Goal: Information Seeking & Learning: Find specific page/section

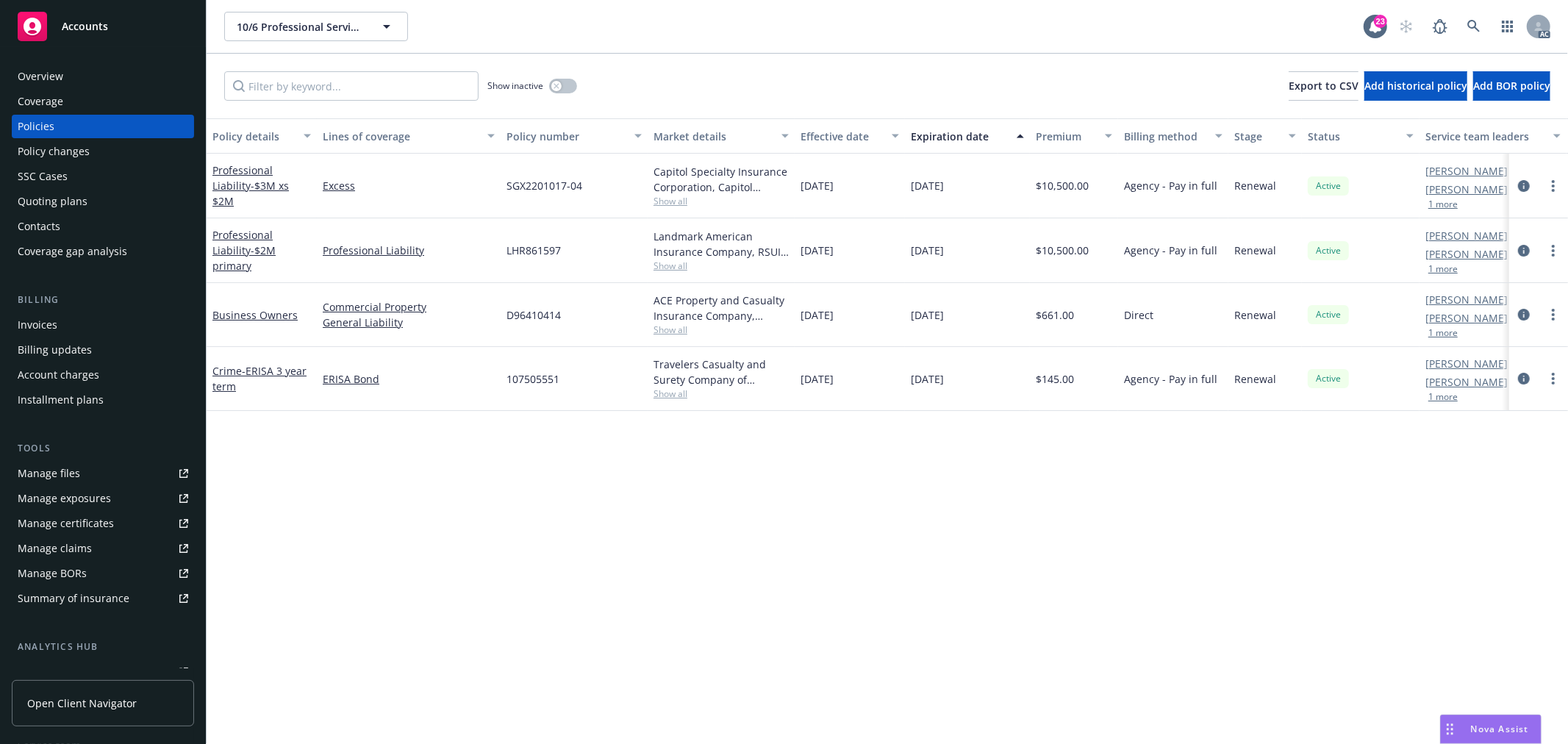
click at [79, 75] on div "Overview" at bounding box center [103, 76] width 171 height 24
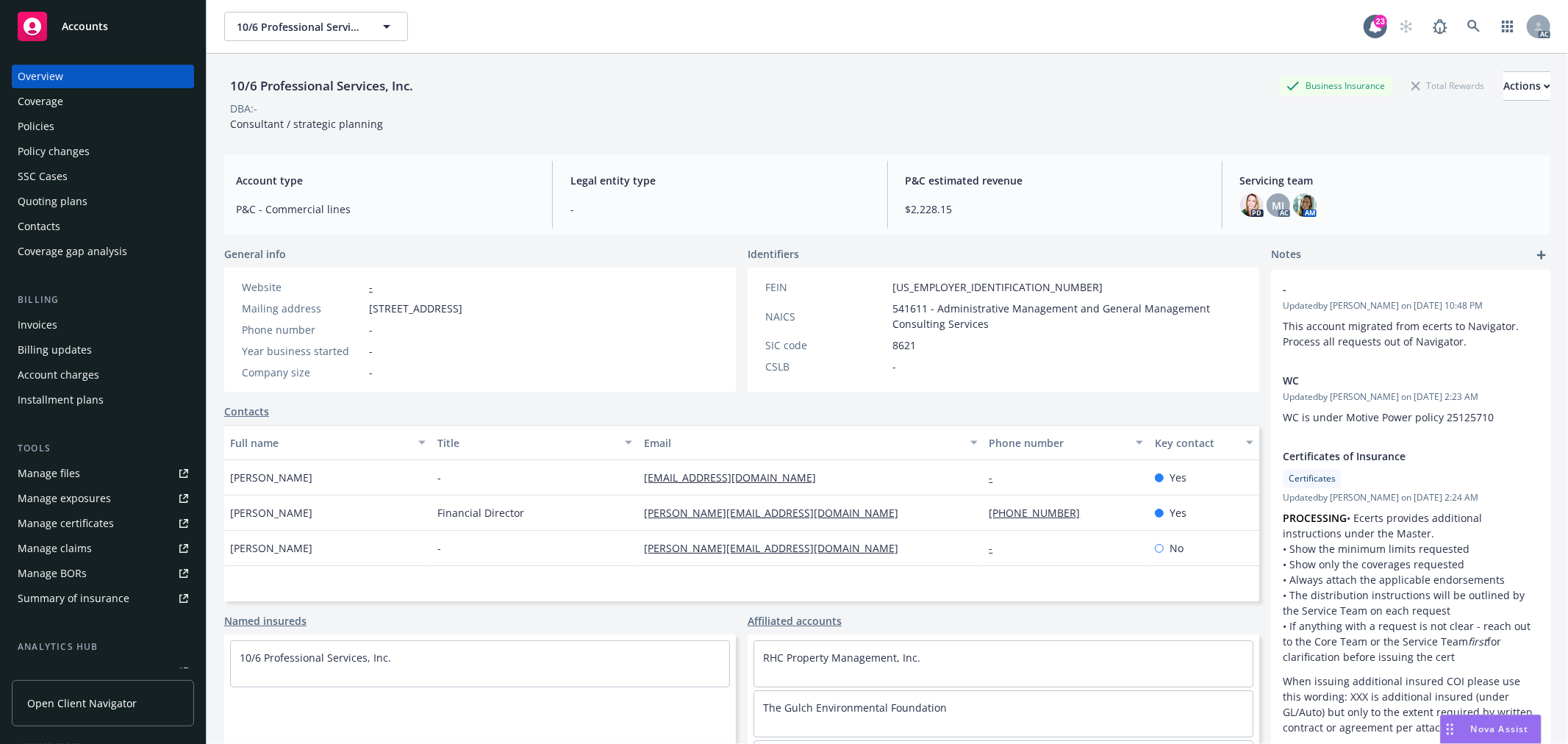
click at [83, 106] on div "Coverage" at bounding box center [103, 101] width 171 height 24
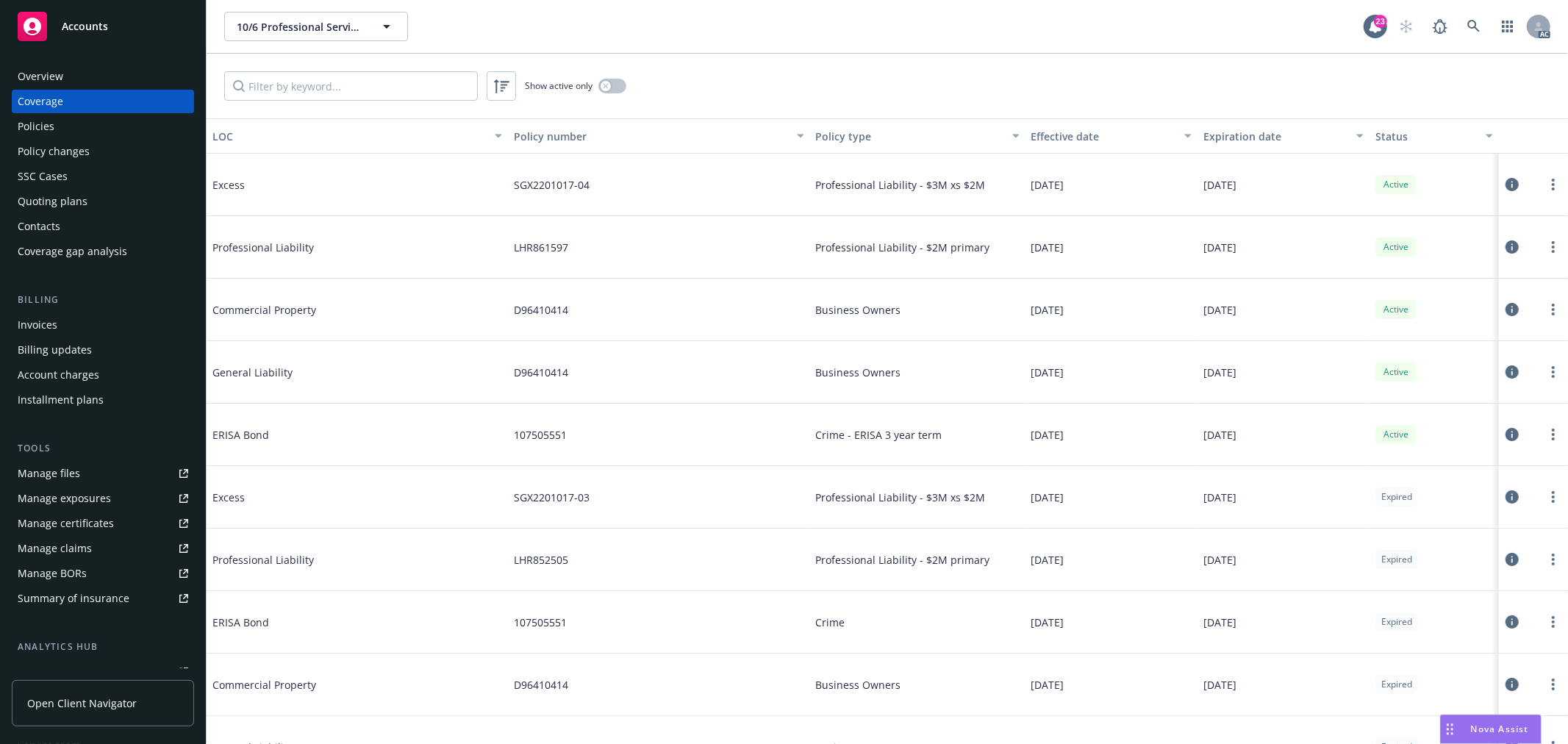
click at [50, 123] on div "Policies" at bounding box center [36, 126] width 37 height 24
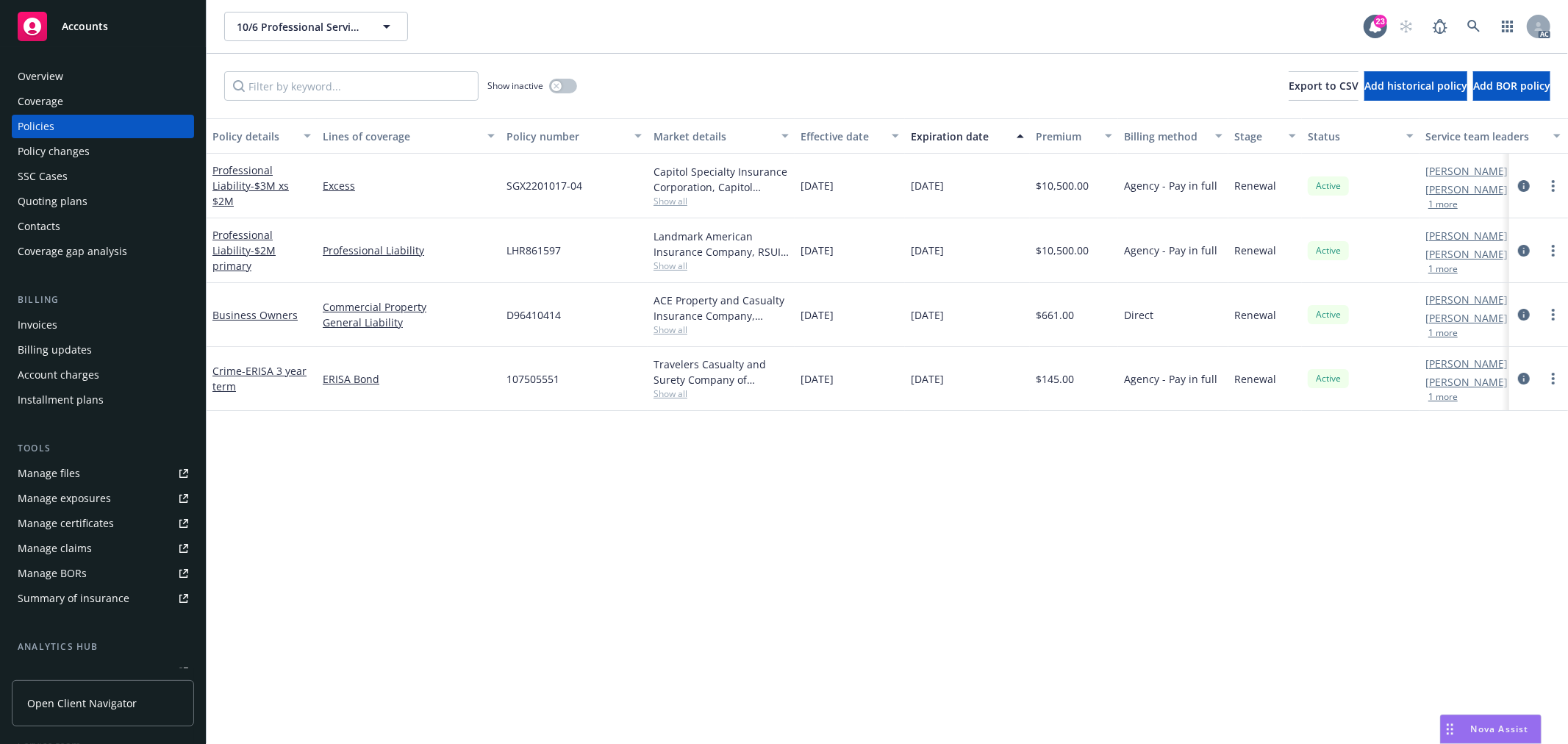
click at [75, 76] on div "Overview" at bounding box center [103, 76] width 171 height 24
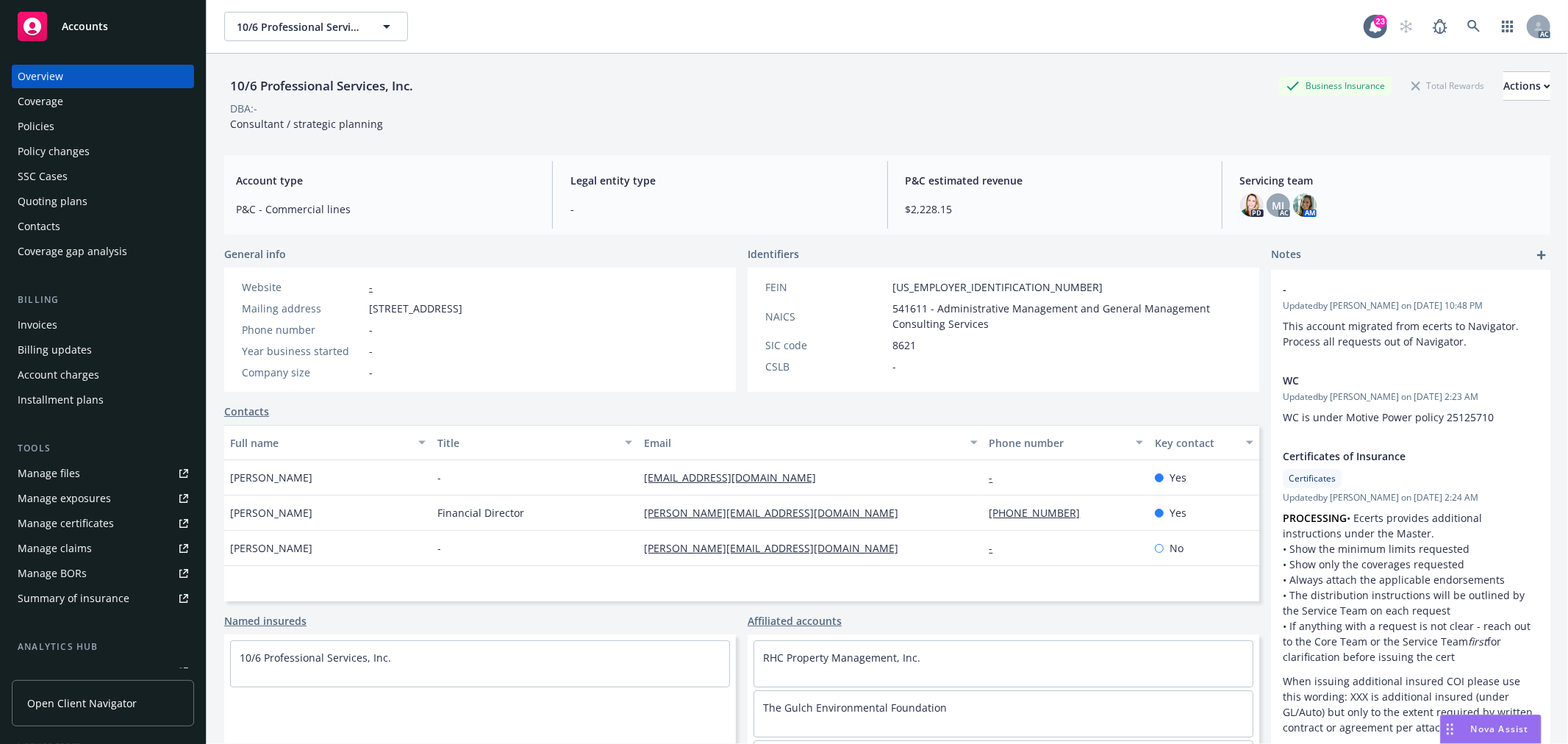
click at [78, 128] on div "Policies" at bounding box center [103, 126] width 171 height 24
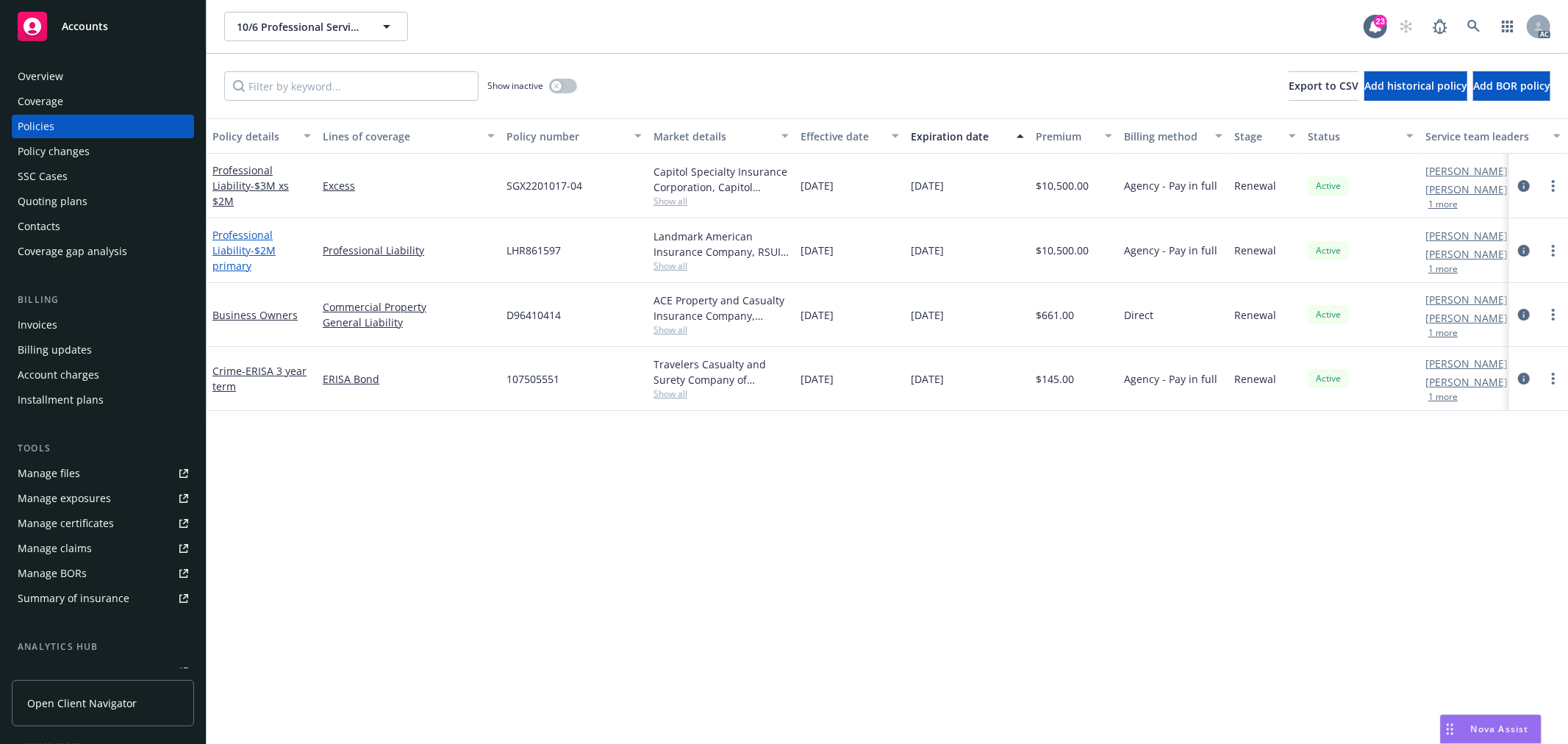
click at [275, 244] on link "Professional Liability - $2M primary" at bounding box center [244, 249] width 63 height 45
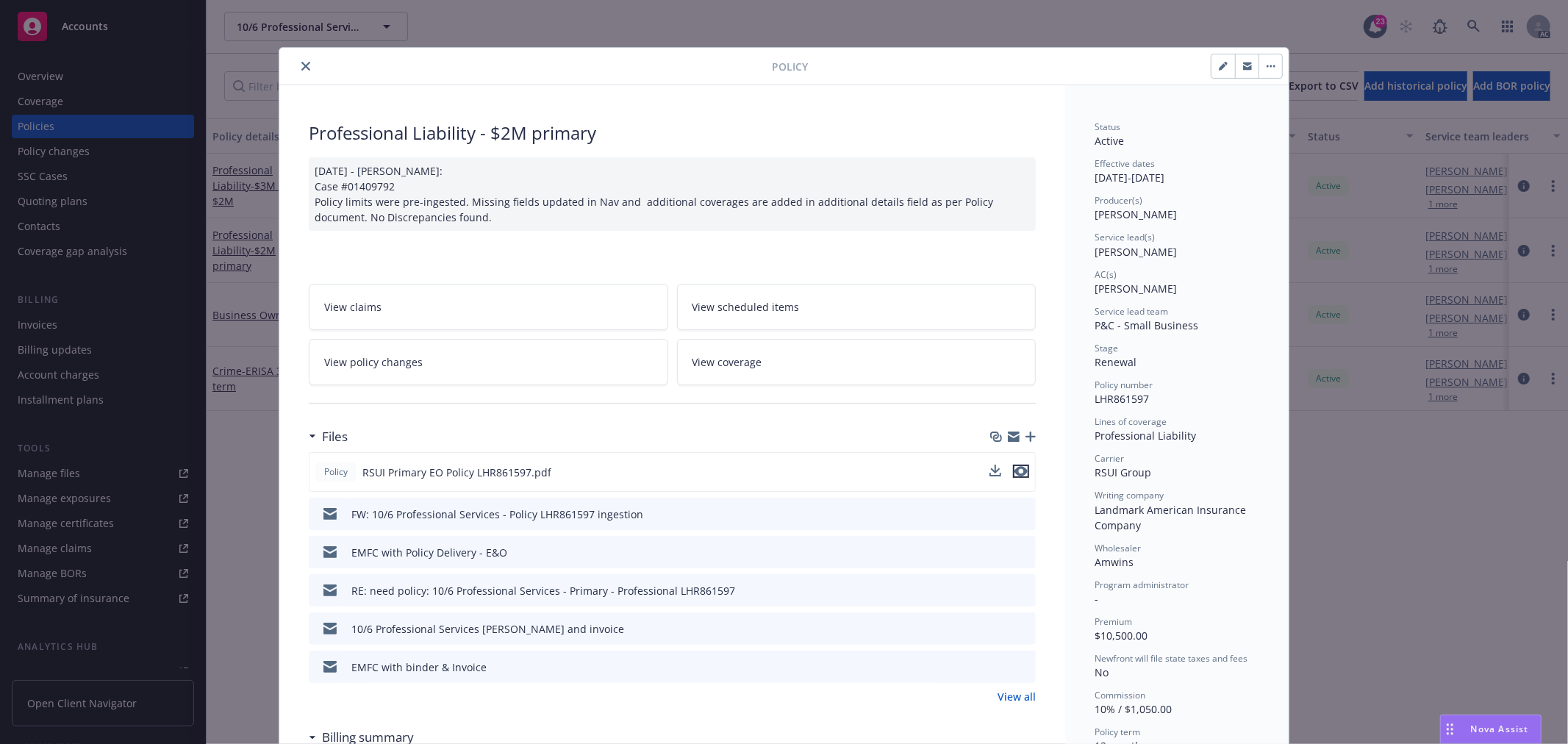
click at [1016, 473] on icon "preview file" at bounding box center [1021, 471] width 13 height 11
click at [301, 67] on icon "close" at bounding box center [305, 66] width 9 height 9
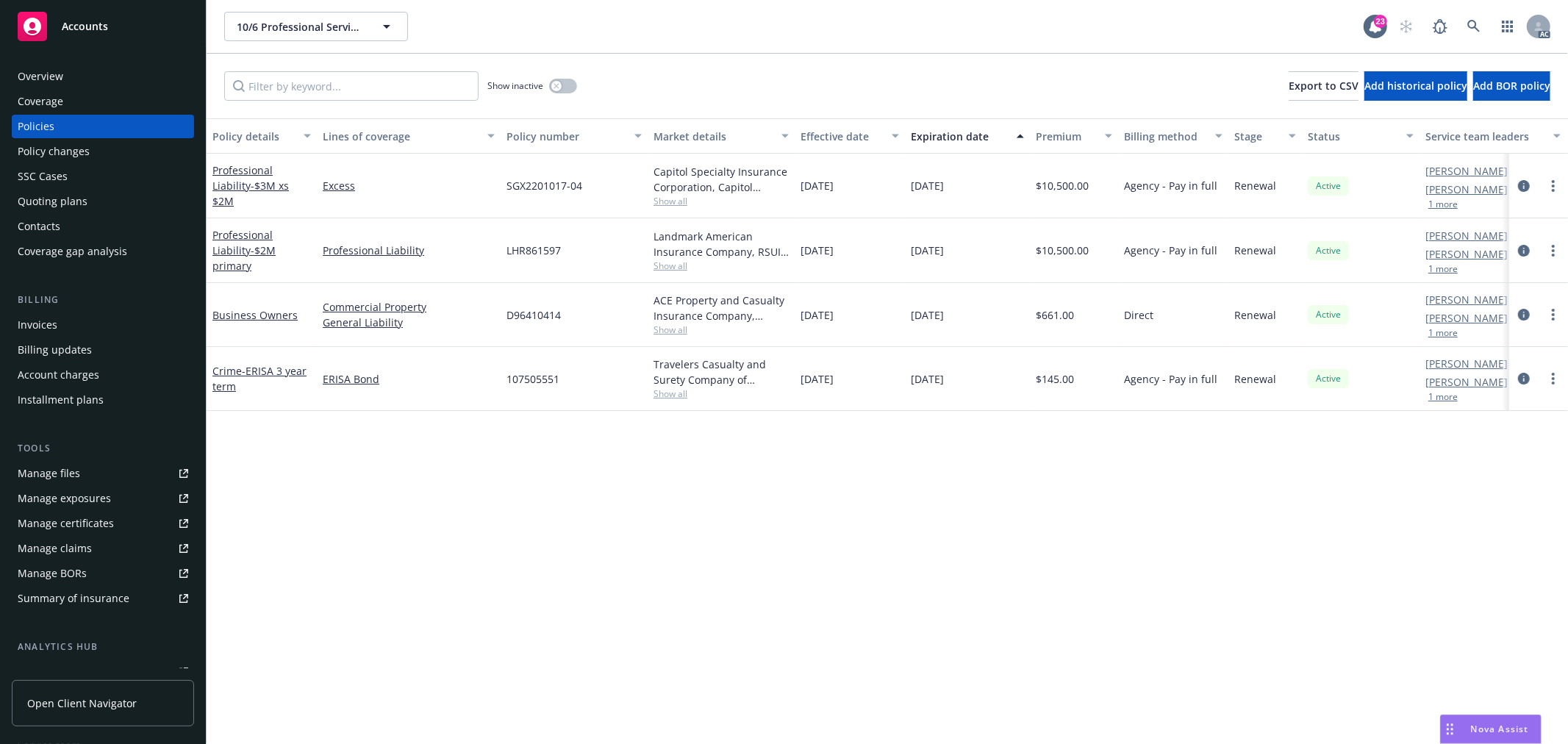
click at [681, 199] on span "Show all" at bounding box center [721, 201] width 135 height 12
click at [804, 574] on div "Policy details Lines of coverage Policy number Market details Effective date Ex…" at bounding box center [887, 431] width 1362 height 625
click at [1467, 19] on icon at bounding box center [1474, 26] width 13 height 13
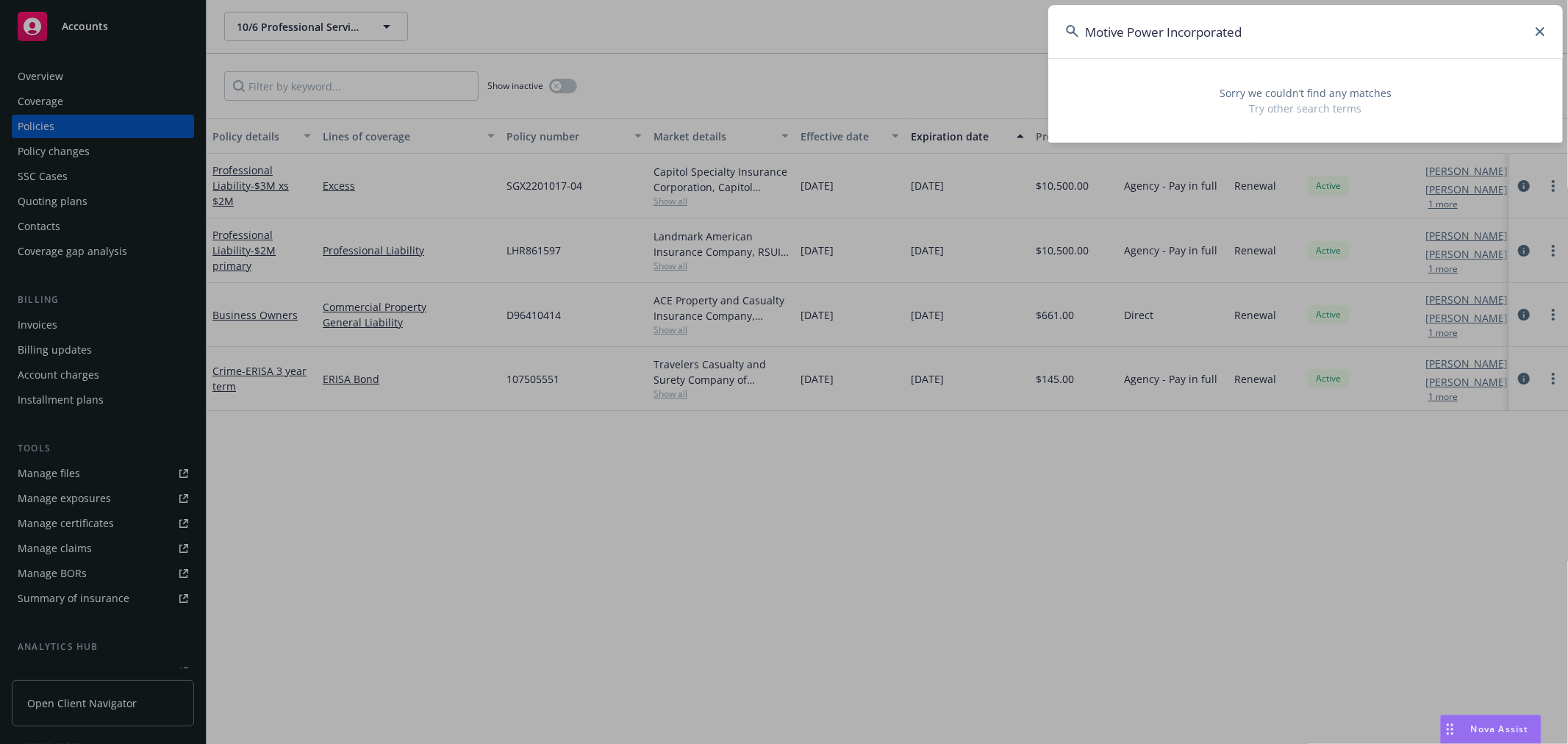
click at [1211, 34] on input "Motive Power Incorporated" at bounding box center [1305, 31] width 514 height 53
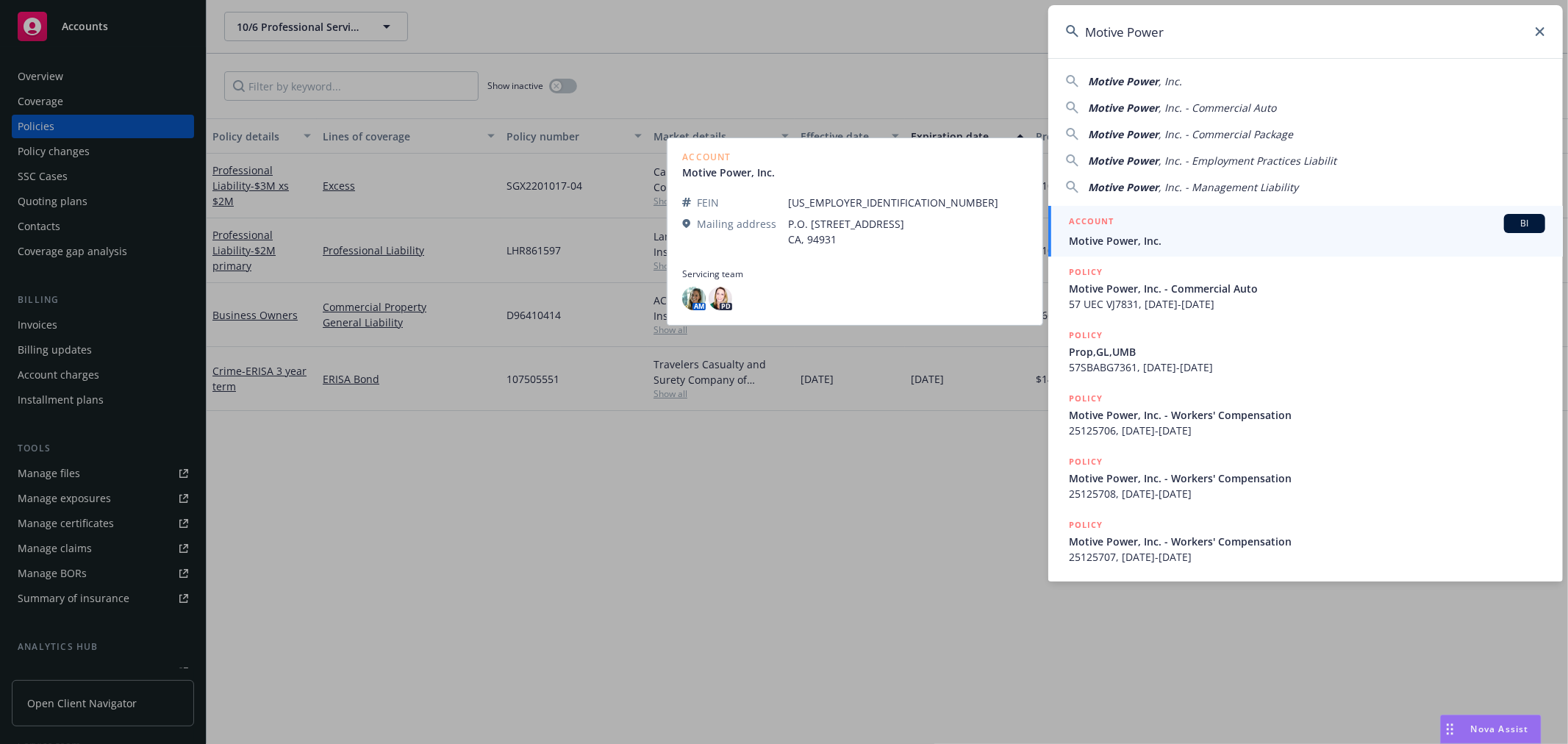
type input "Motive Power"
click at [1230, 225] on div "ACCOUNT BI" at bounding box center [1307, 223] width 476 height 19
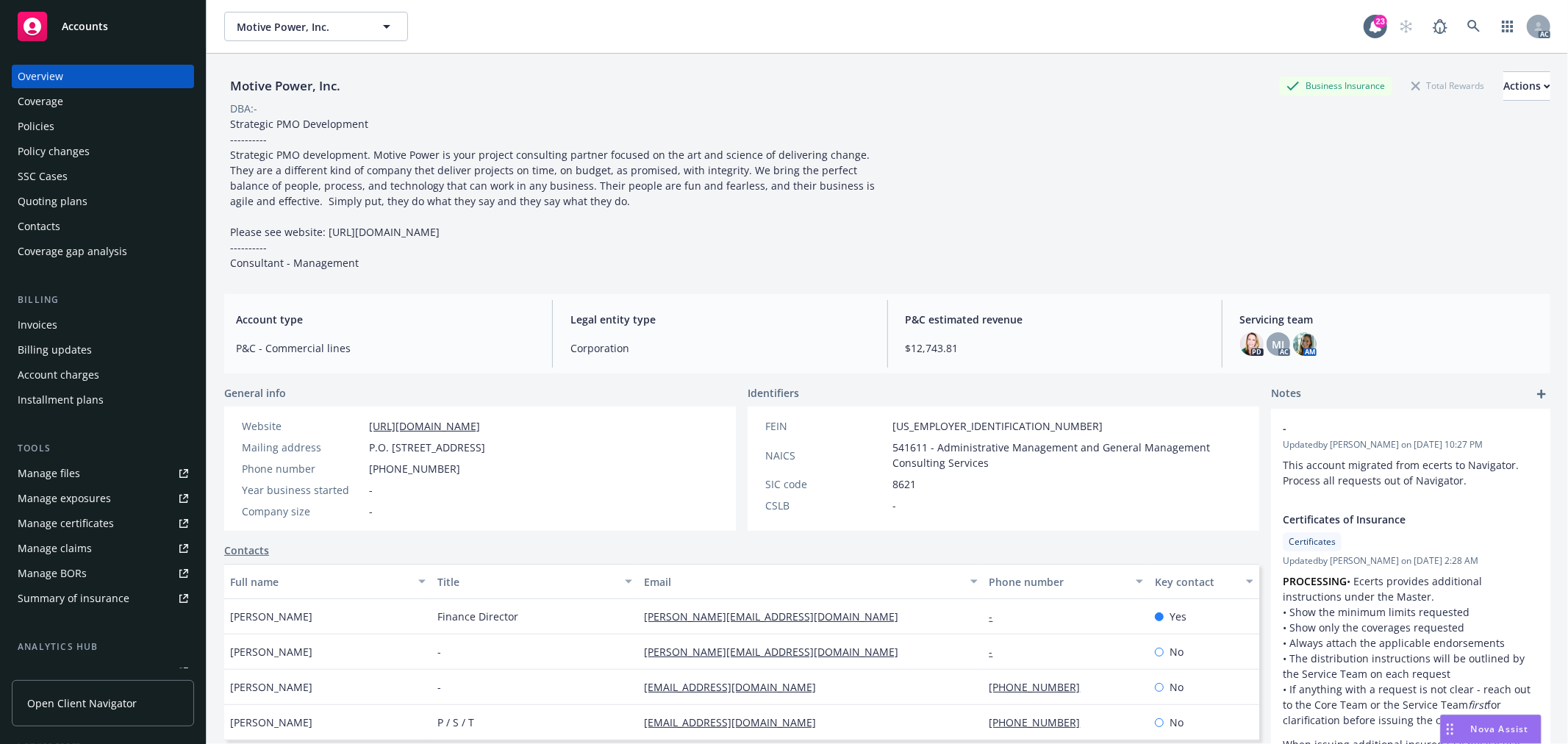
click at [62, 126] on div "Policies" at bounding box center [103, 126] width 171 height 24
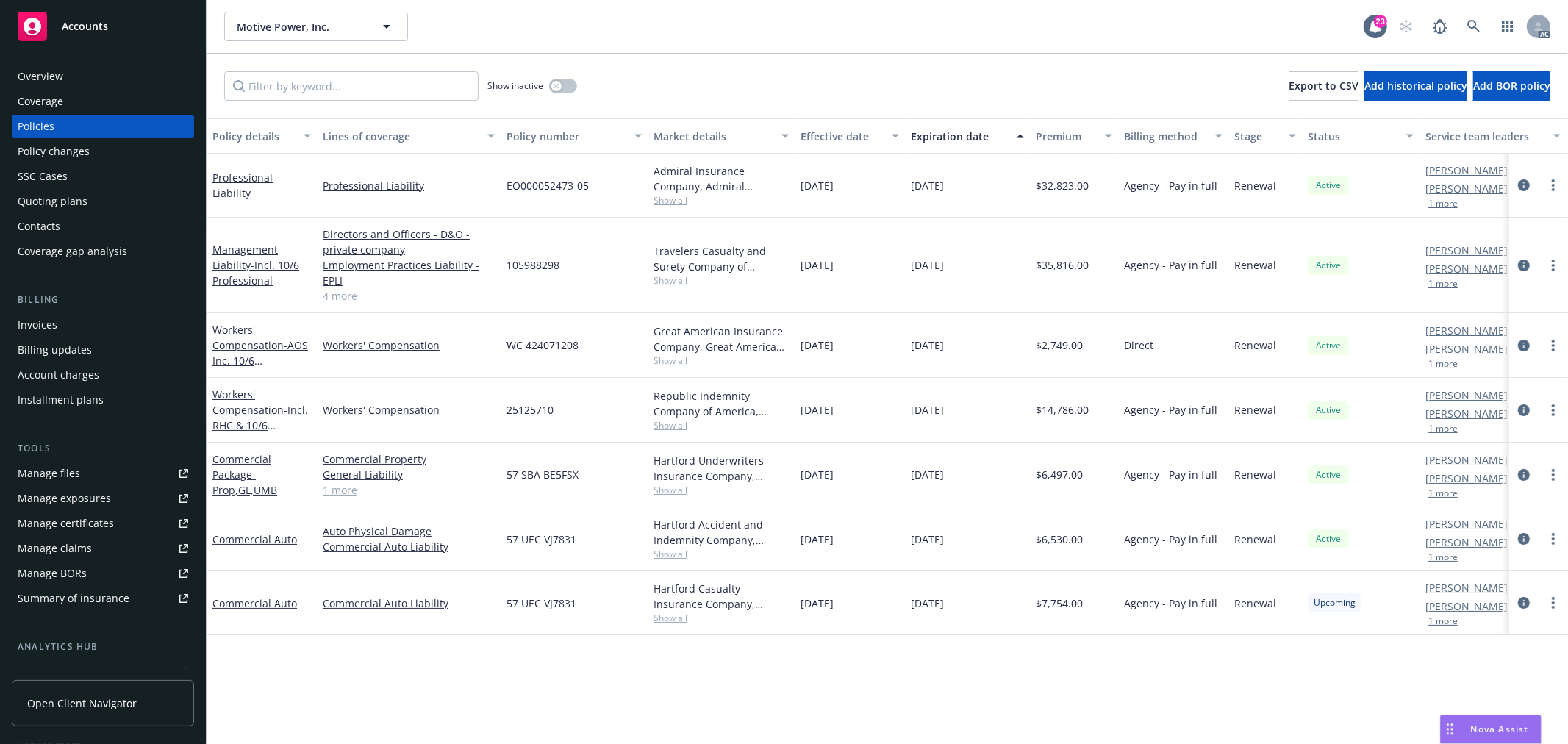
click at [671, 555] on span "Show all" at bounding box center [721, 553] width 135 height 12
click at [913, 670] on div "Policy details Lines of coverage Policy number Market details Effective date Ex…" at bounding box center [887, 431] width 1362 height 625
drag, startPoint x: 62, startPoint y: 70, endPoint x: 51, endPoint y: 73, distance: 11.4
click at [62, 70] on div "Overview" at bounding box center [41, 76] width 45 height 24
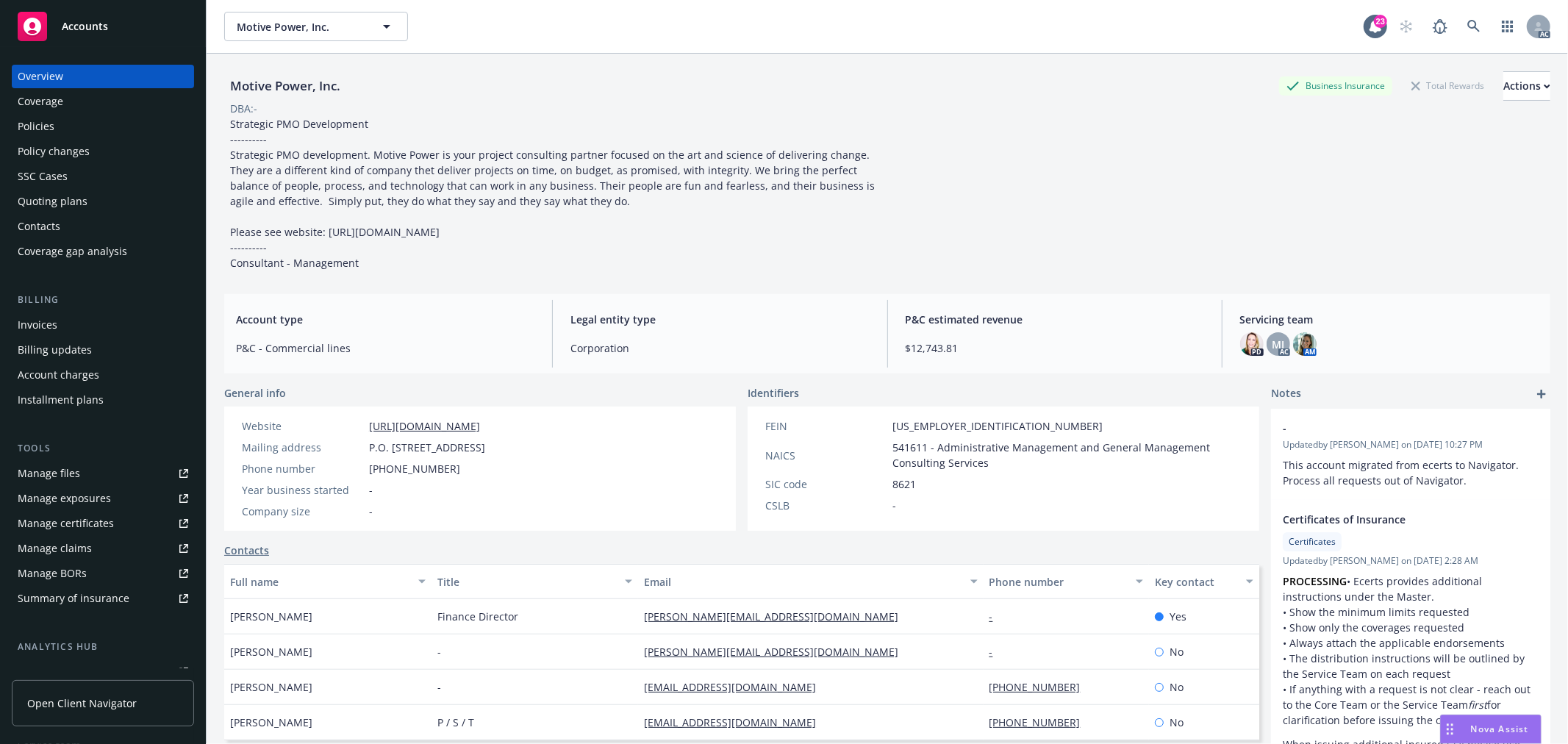
scroll to position [81, 0]
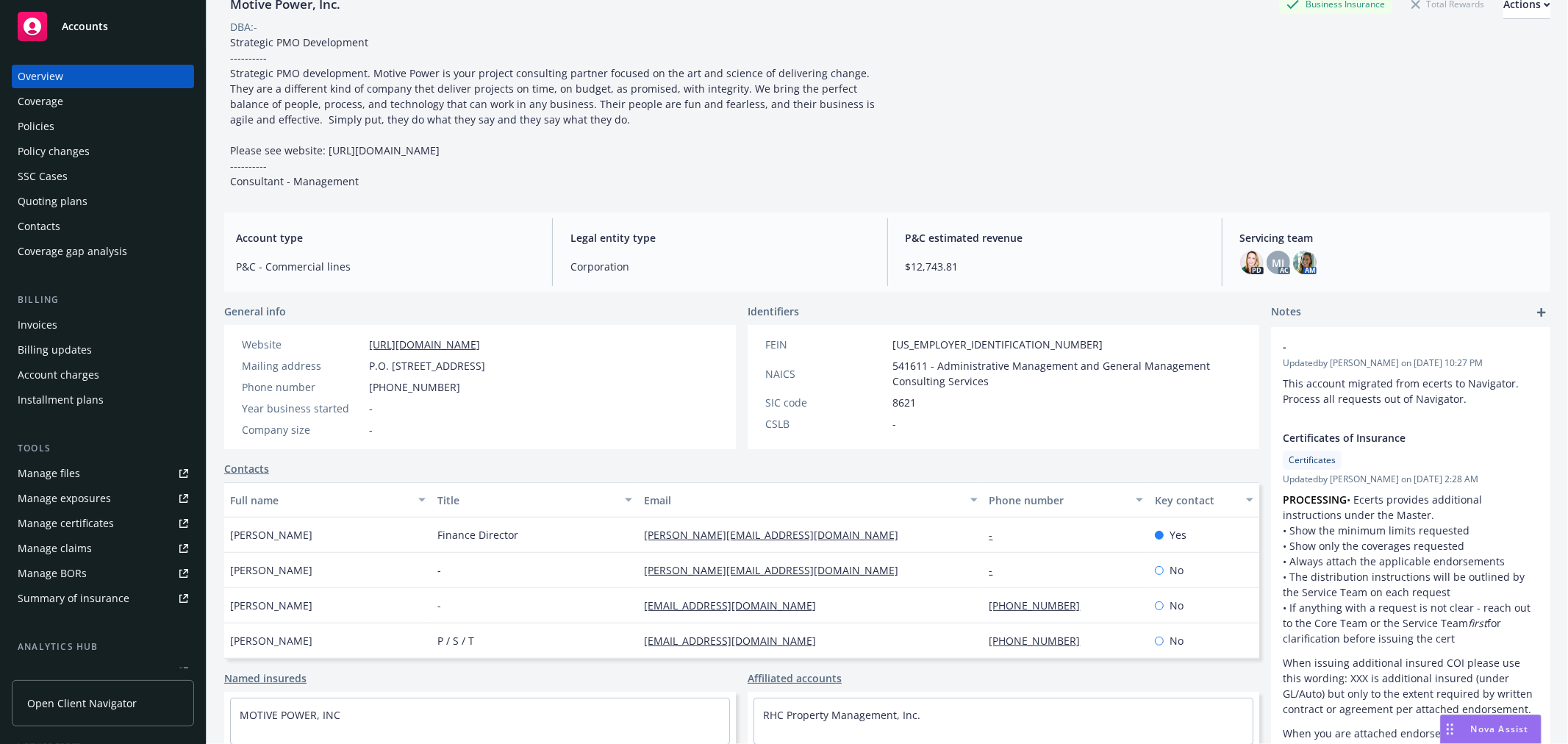
click at [90, 93] on div "Coverage" at bounding box center [103, 101] width 171 height 24
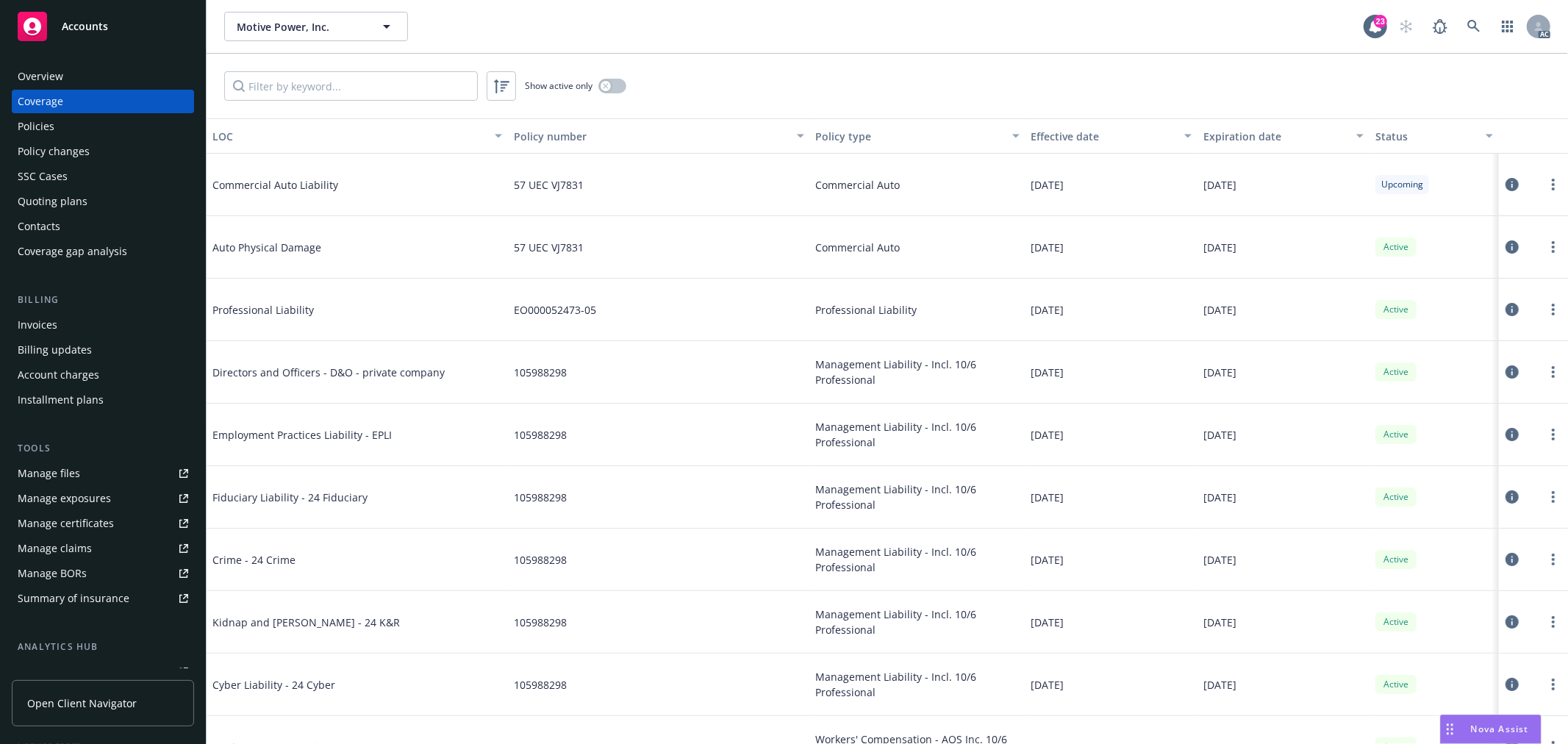
click at [63, 119] on div "Policies" at bounding box center [103, 126] width 171 height 24
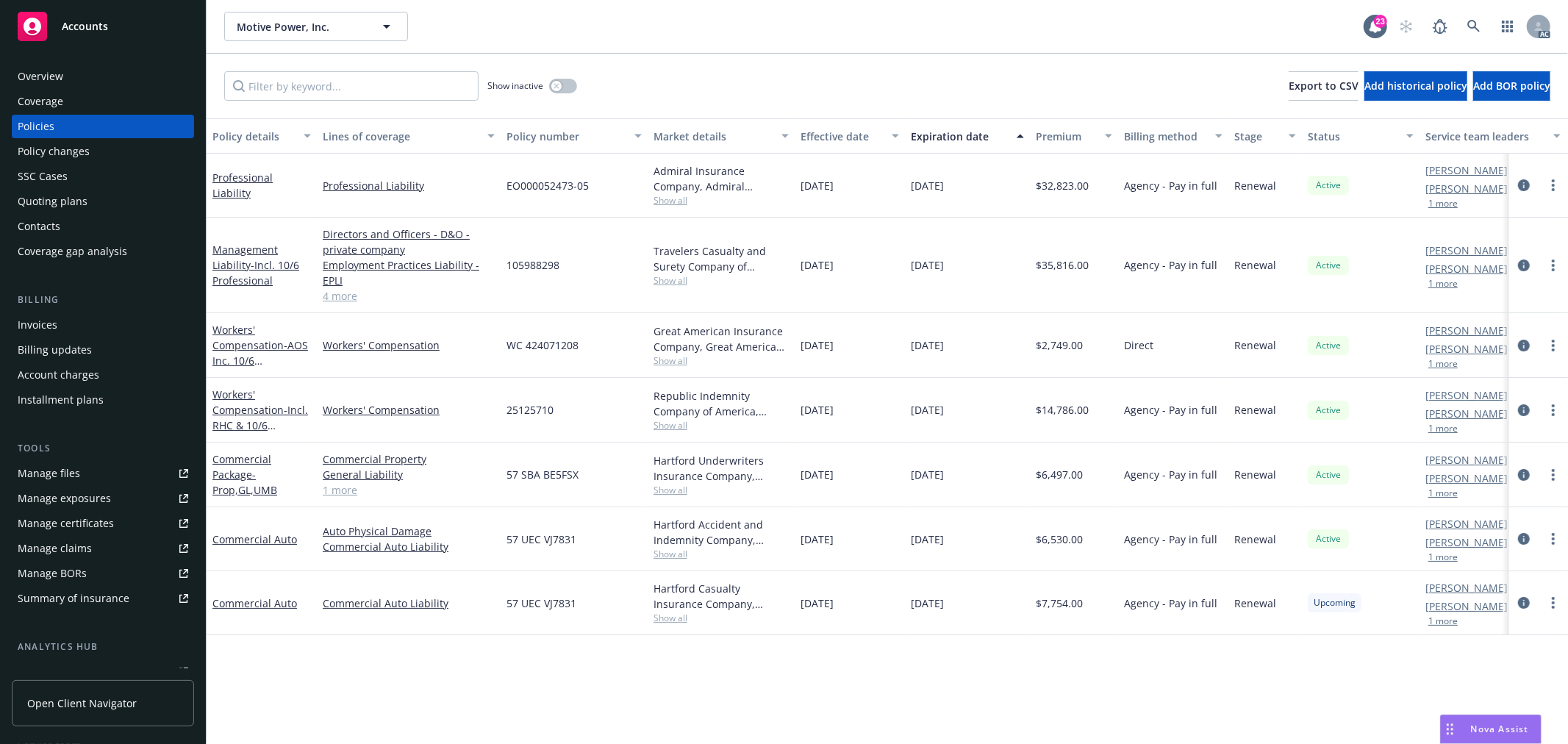
click at [49, 73] on div "Overview" at bounding box center [41, 76] width 45 height 24
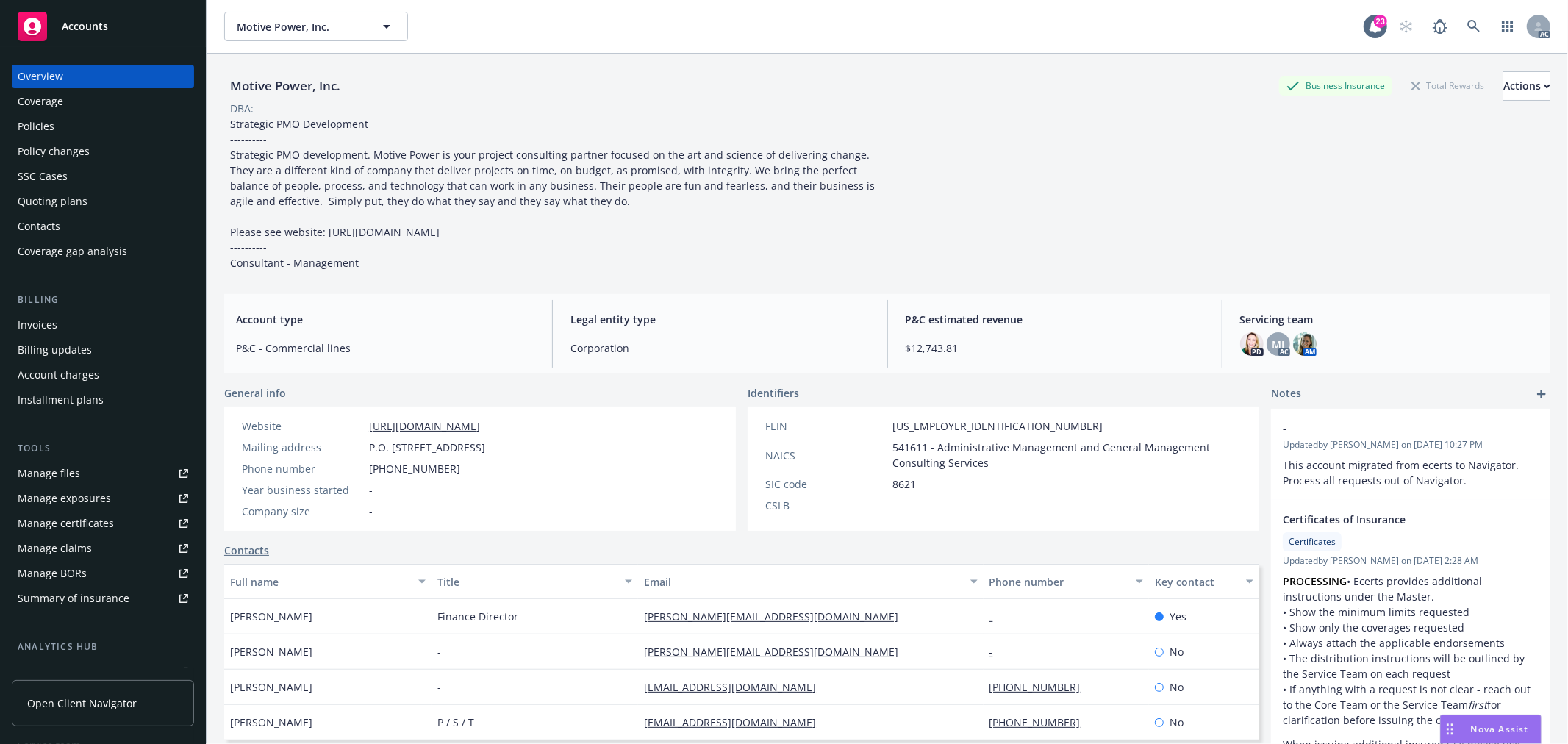
click at [63, 126] on div "Policies" at bounding box center [103, 126] width 171 height 24
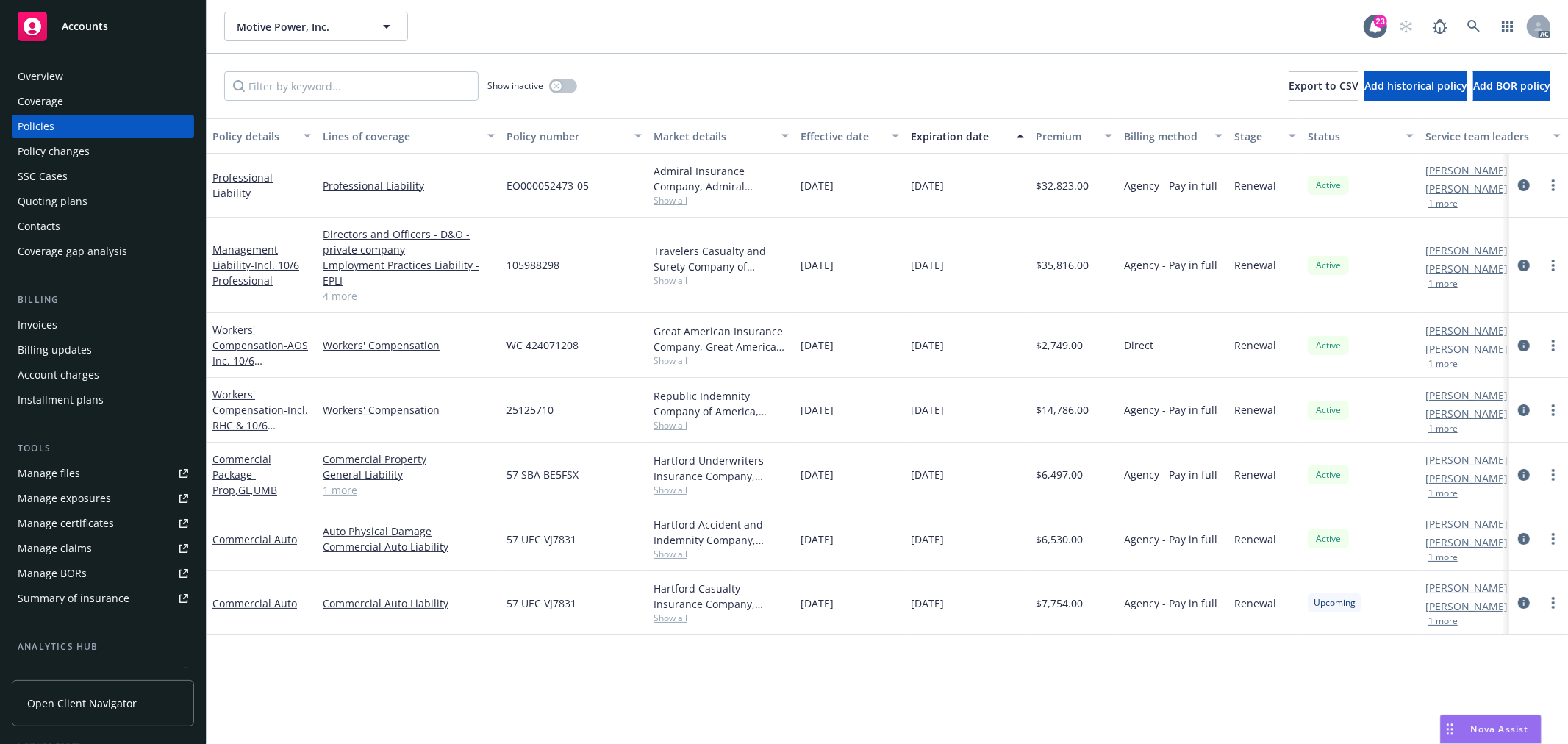
click at [681, 198] on span "Show all" at bounding box center [721, 200] width 135 height 12
click at [746, 719] on div "Policy details Lines of coverage Policy number Market details Effective date Ex…" at bounding box center [887, 431] width 1362 height 625
click at [667, 209] on div "Admiral Insurance Company, Admiral Insurance Group ([PERSON_NAME] Corporation),…" at bounding box center [721, 185] width 147 height 64
click at [676, 201] on span "Show all" at bounding box center [721, 200] width 135 height 12
